Goal: Browse casually: Explore the website without a specific task or goal

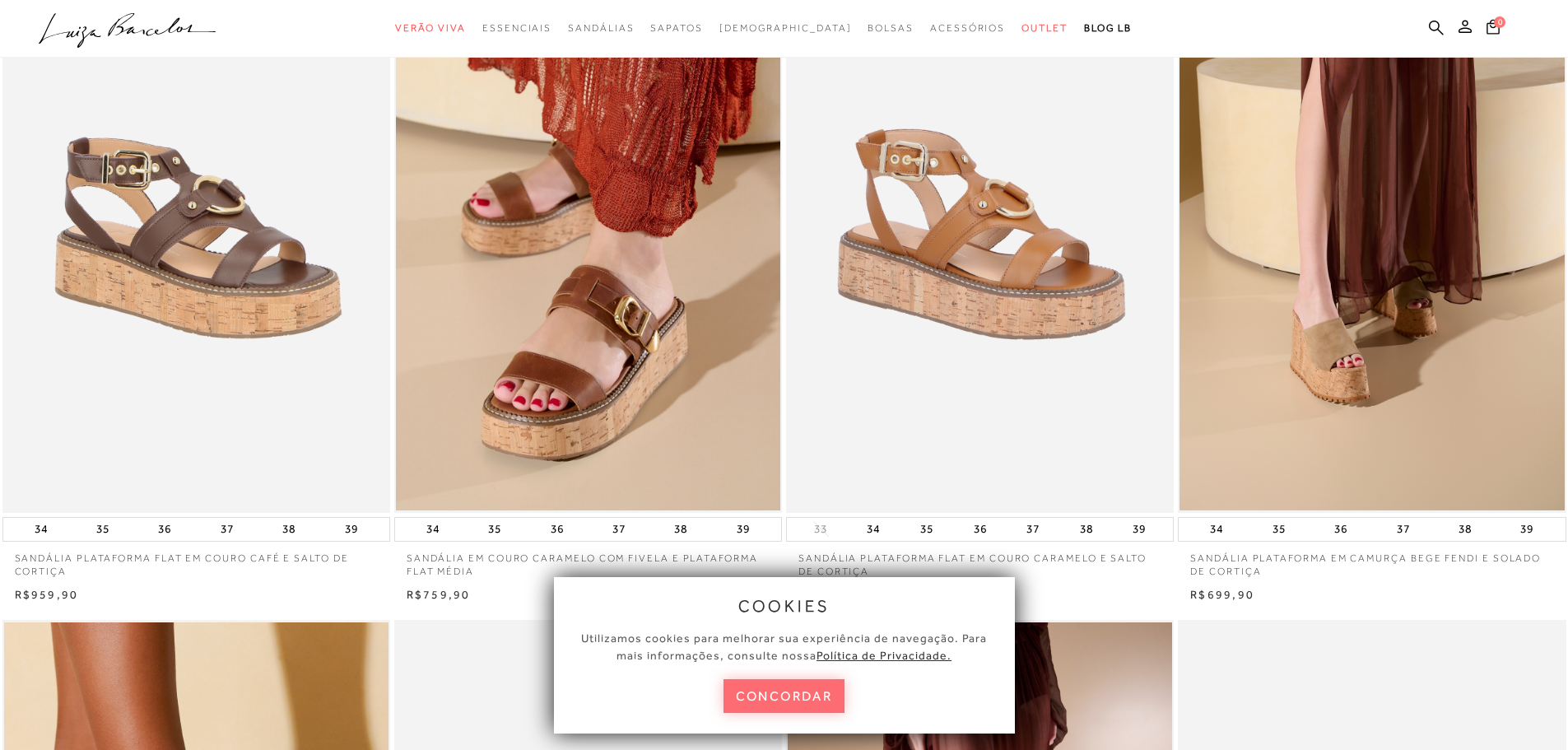
click at [828, 691] on button "concordar" at bounding box center [784, 695] width 122 height 33
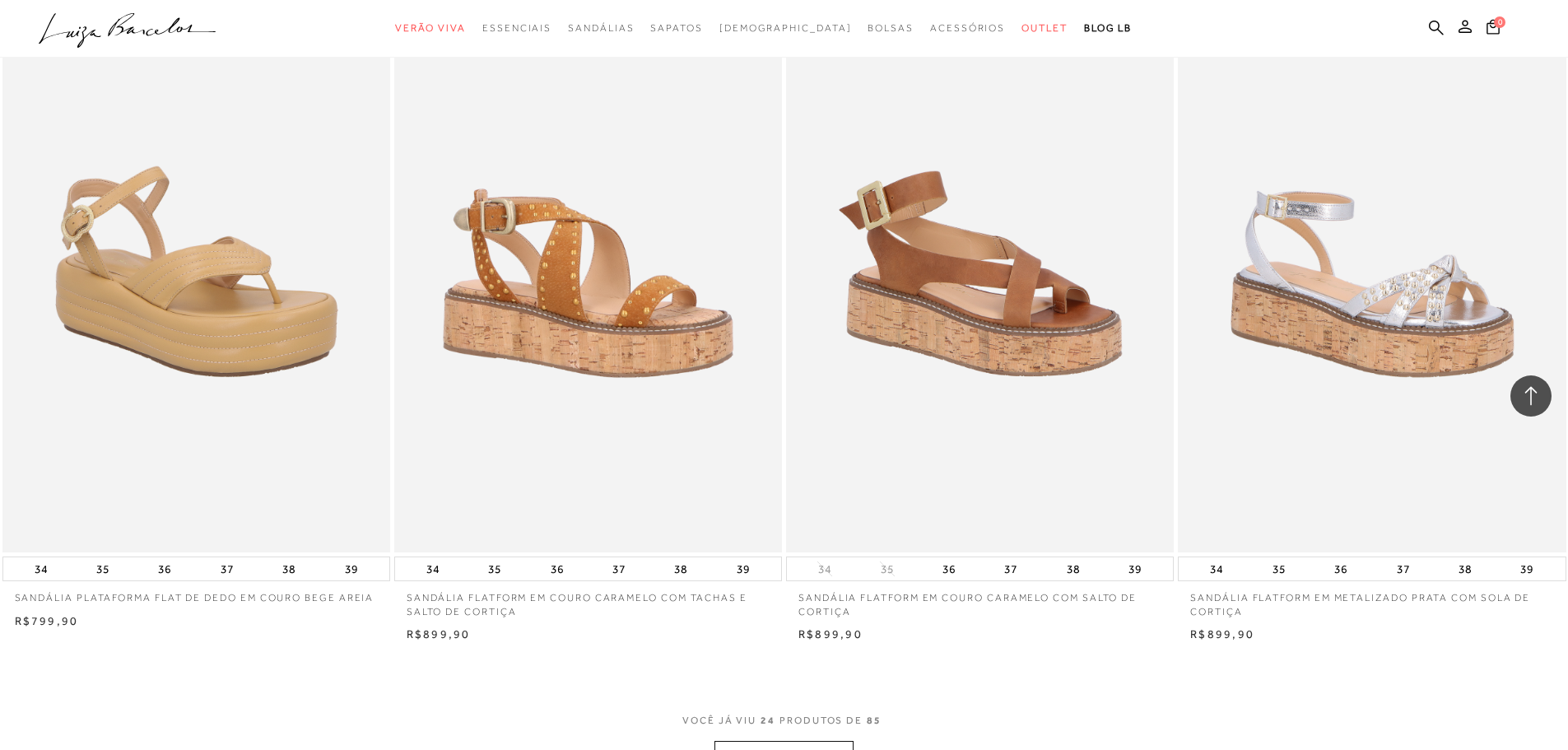
scroll to position [3703, 0]
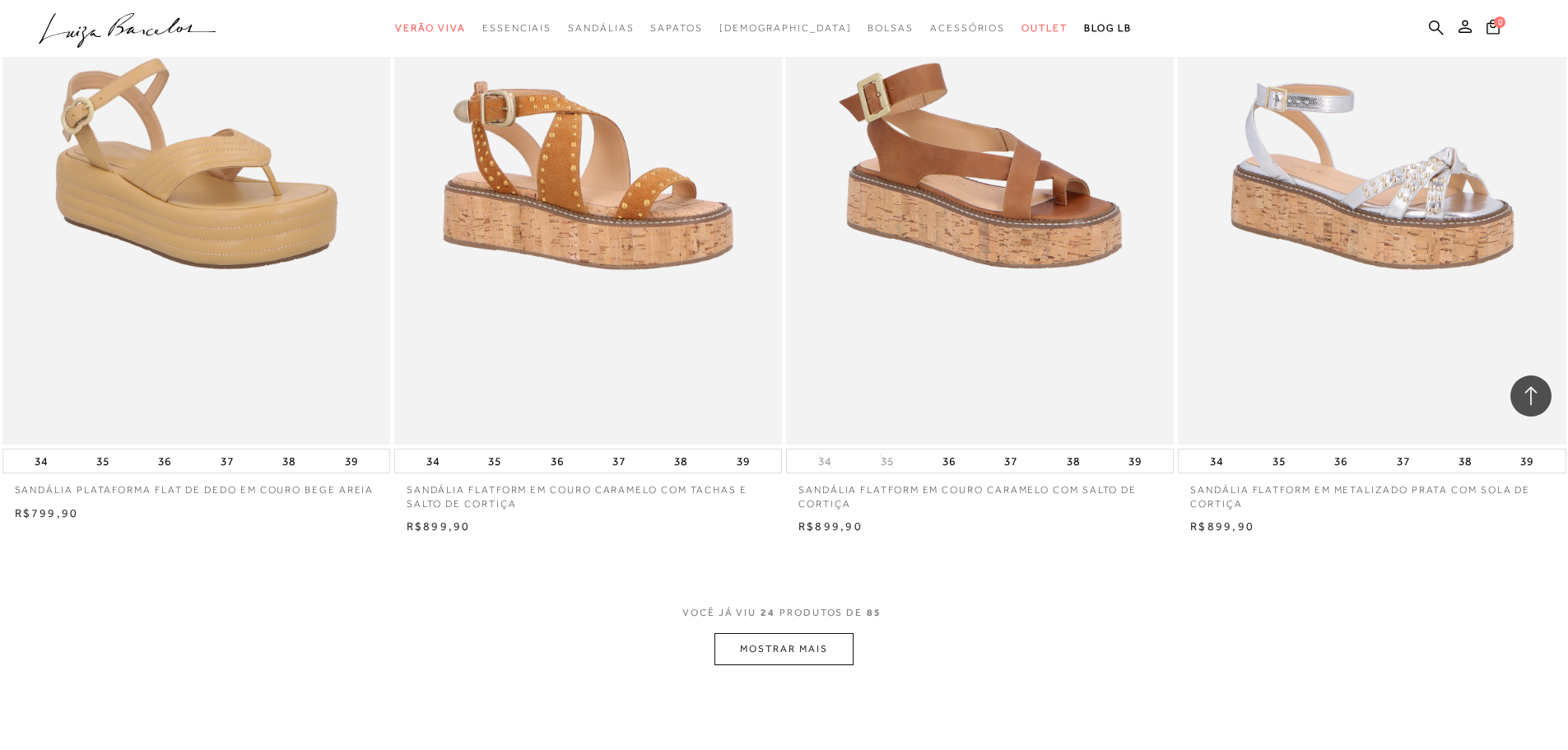
click at [820, 651] on button "MOSTRAR MAIS" at bounding box center [784, 649] width 138 height 32
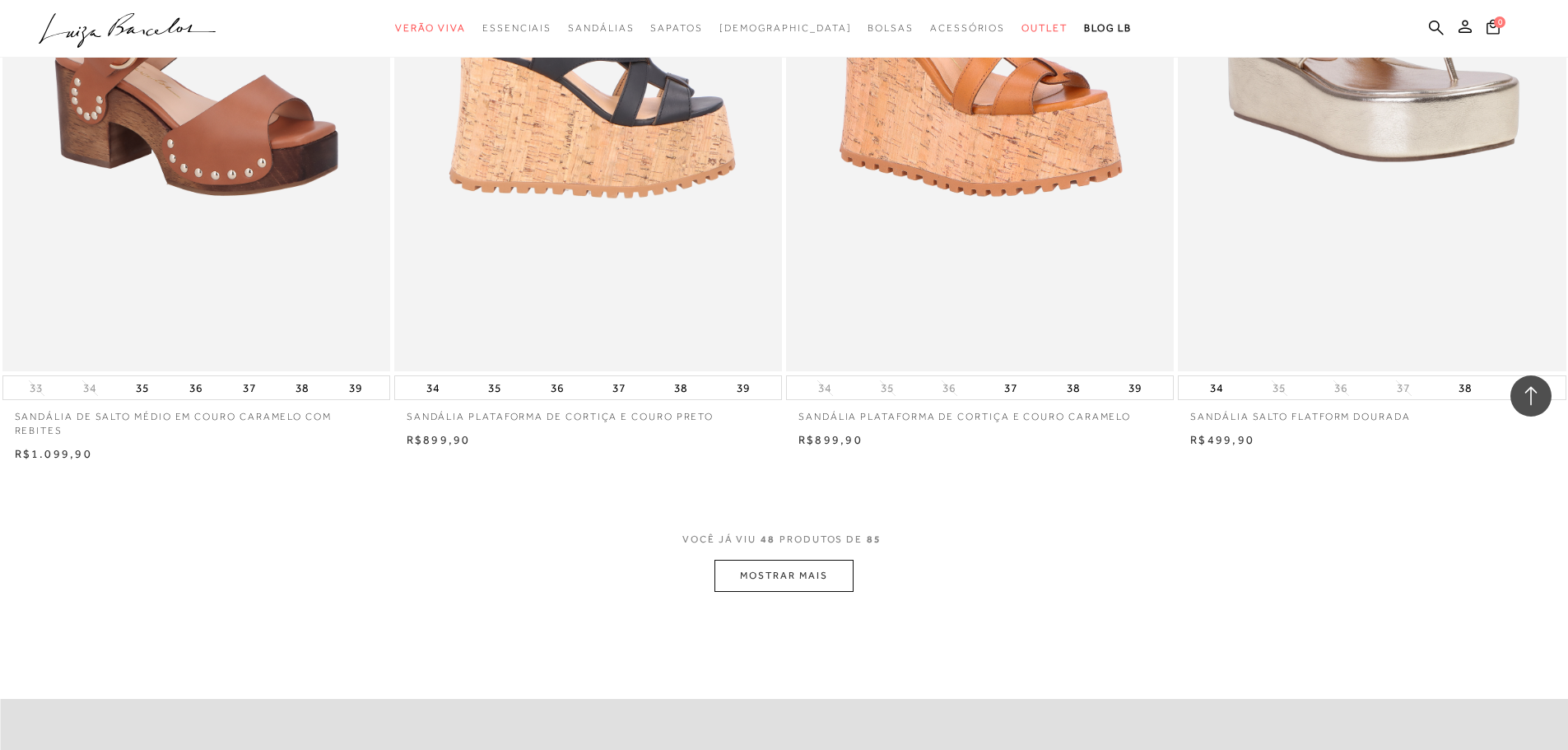
scroll to position [8229, 0]
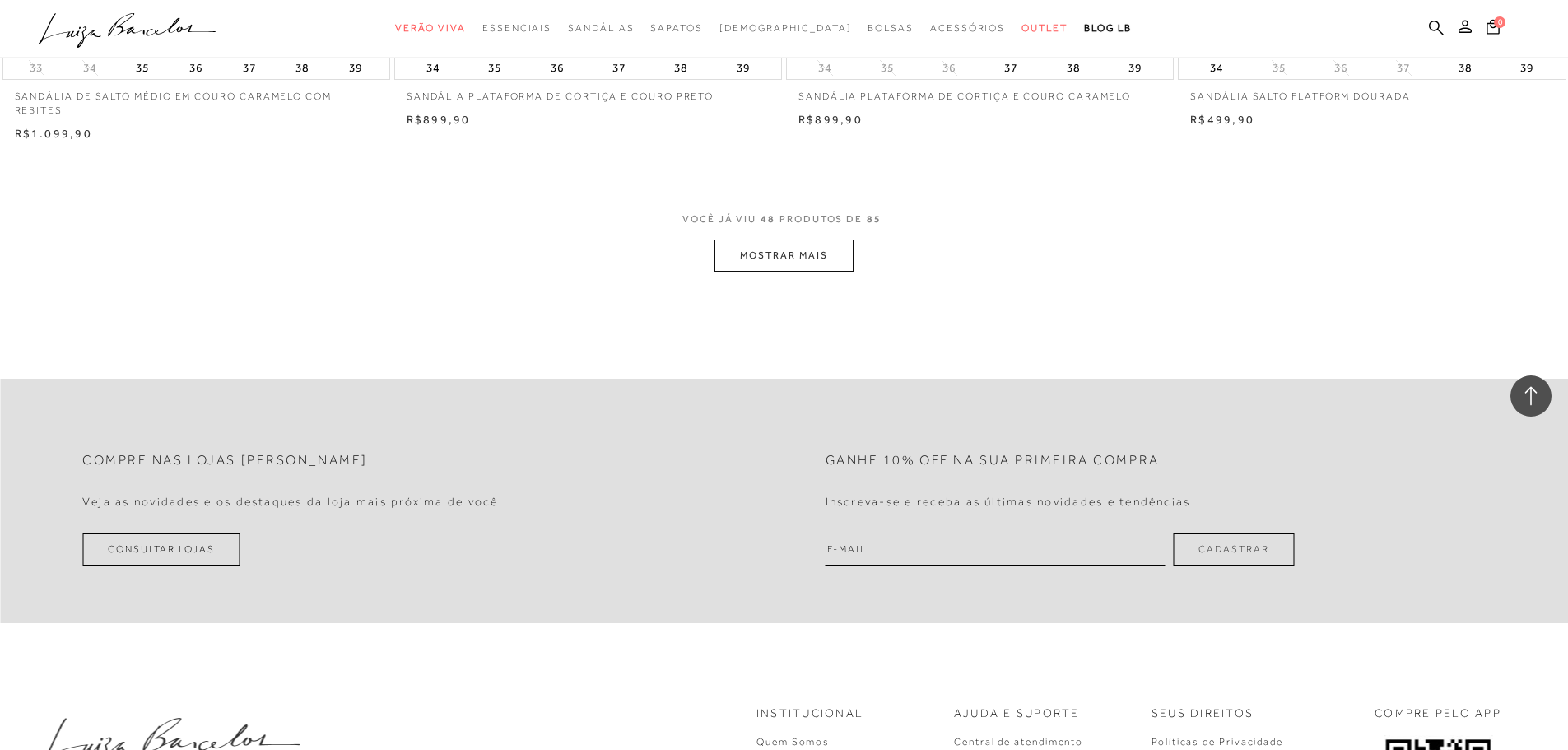
click at [773, 250] on button "MOSTRAR MAIS" at bounding box center [784, 256] width 138 height 32
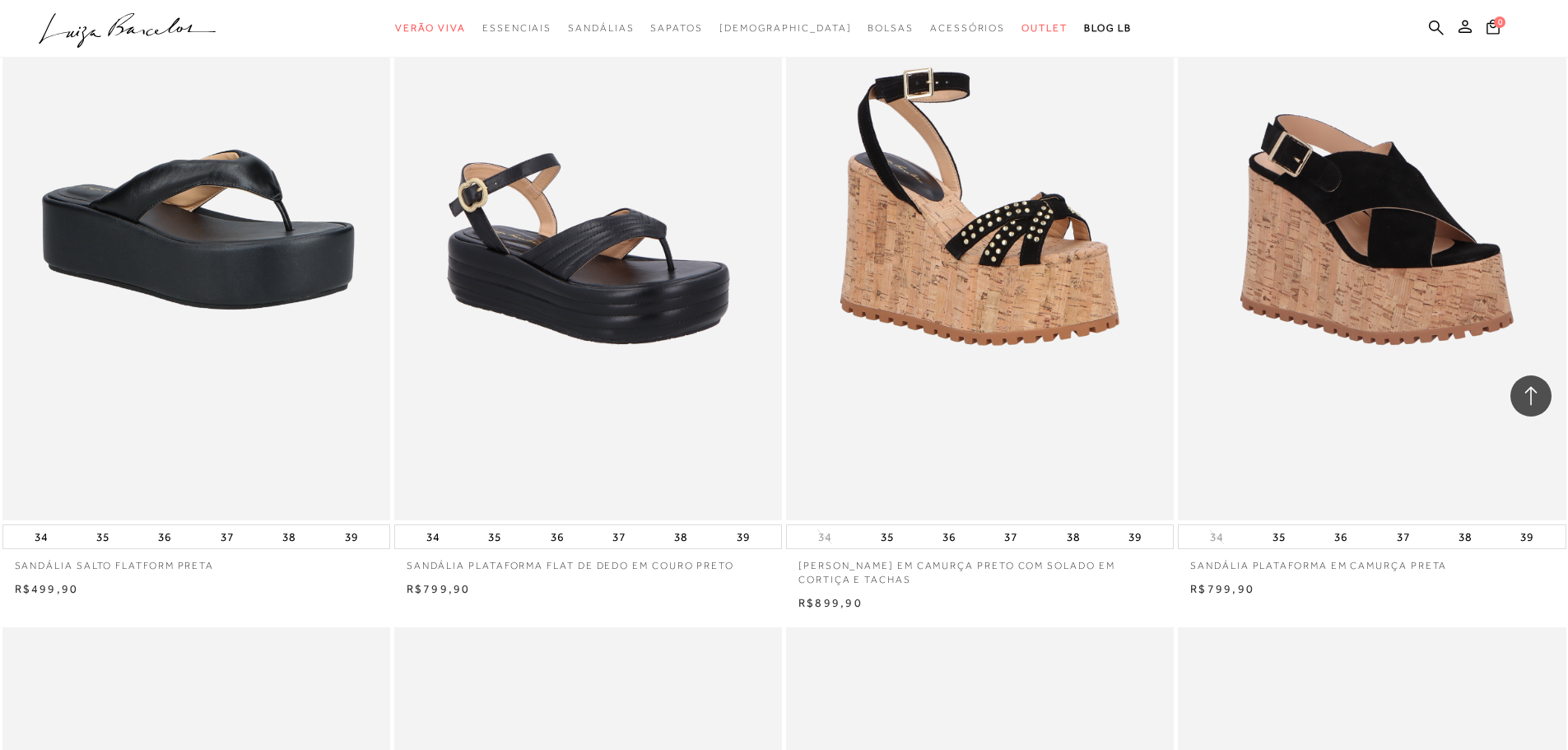
scroll to position [10533, 0]
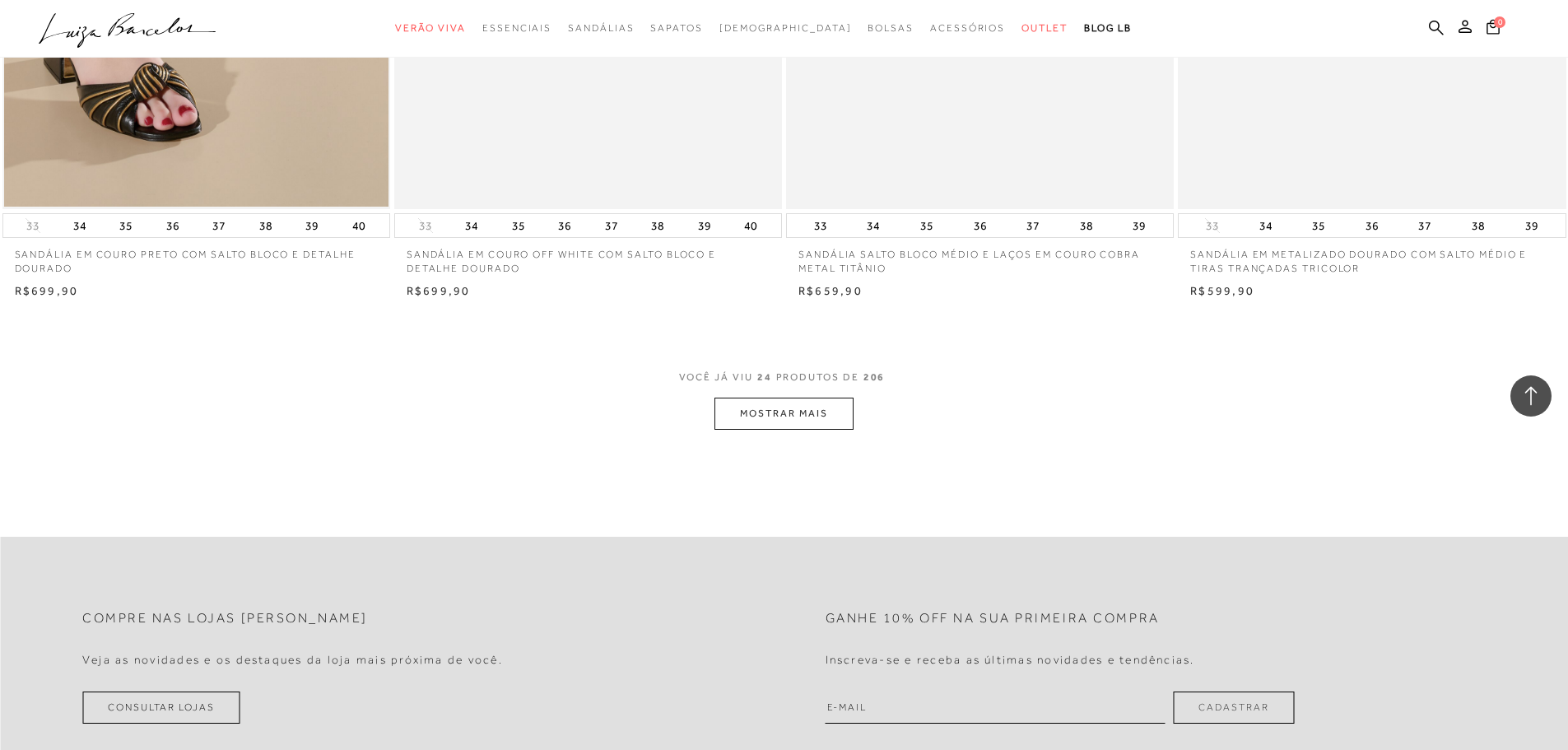
scroll to position [4032, 0]
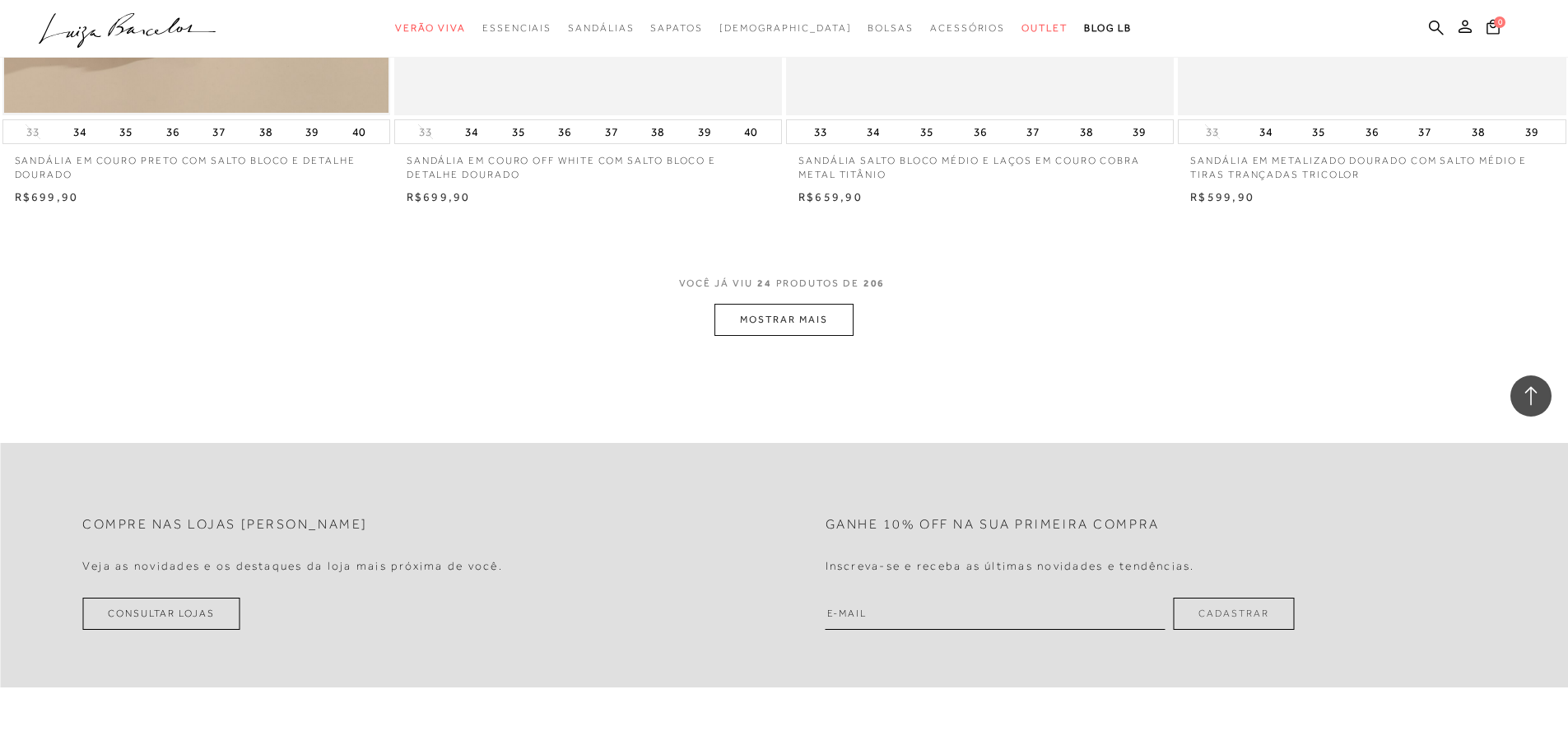
click at [765, 294] on span "VOCÊ JÁ VIU 24 PRODUTOS DE 206" at bounding box center [784, 288] width 211 height 30
click at [768, 314] on button "MOSTRAR MAIS" at bounding box center [784, 320] width 138 height 32
